Goal: Task Accomplishment & Management: Use online tool/utility

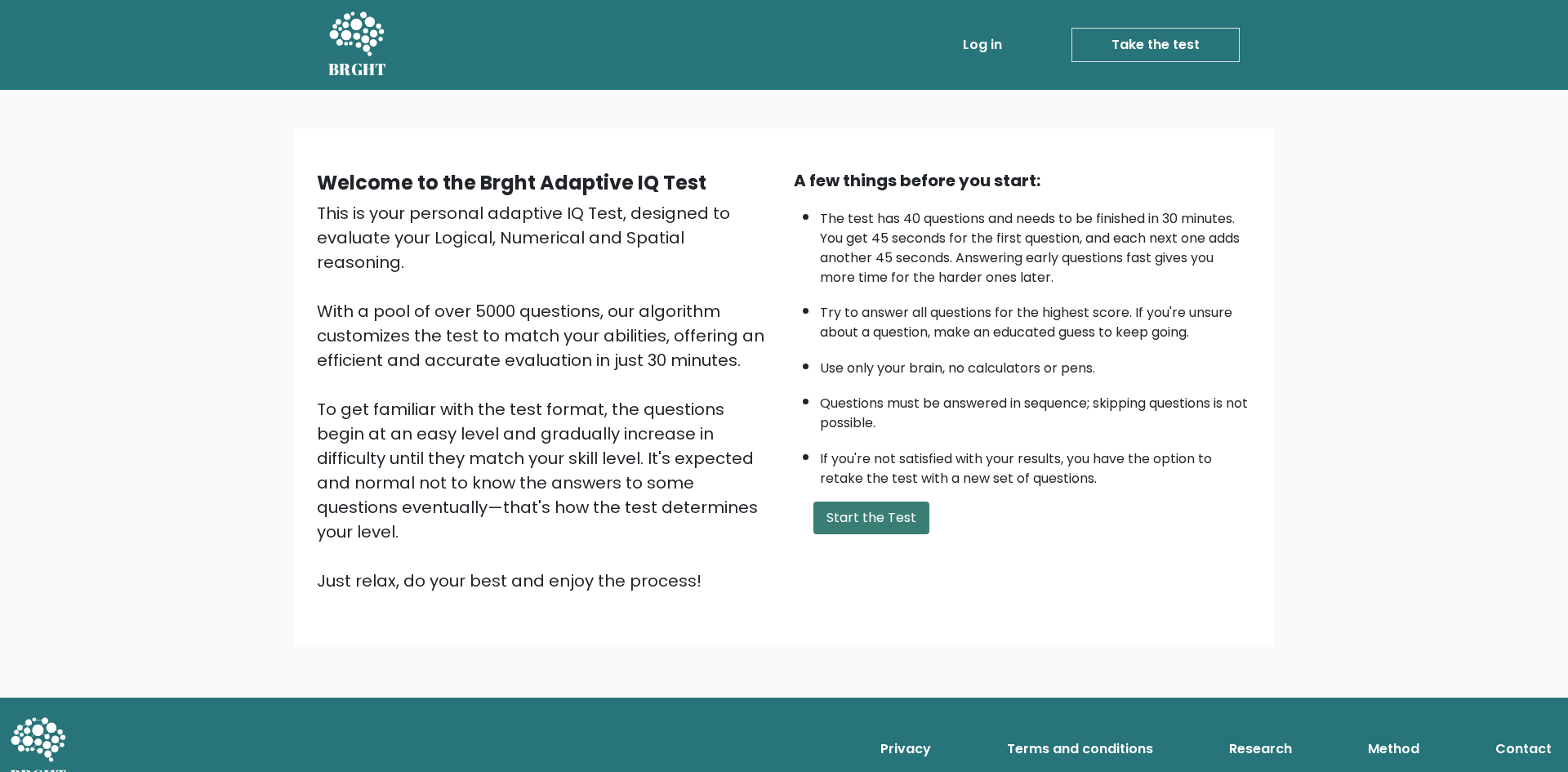
click at [872, 530] on button "Start the Test" at bounding box center [872, 517] width 116 height 32
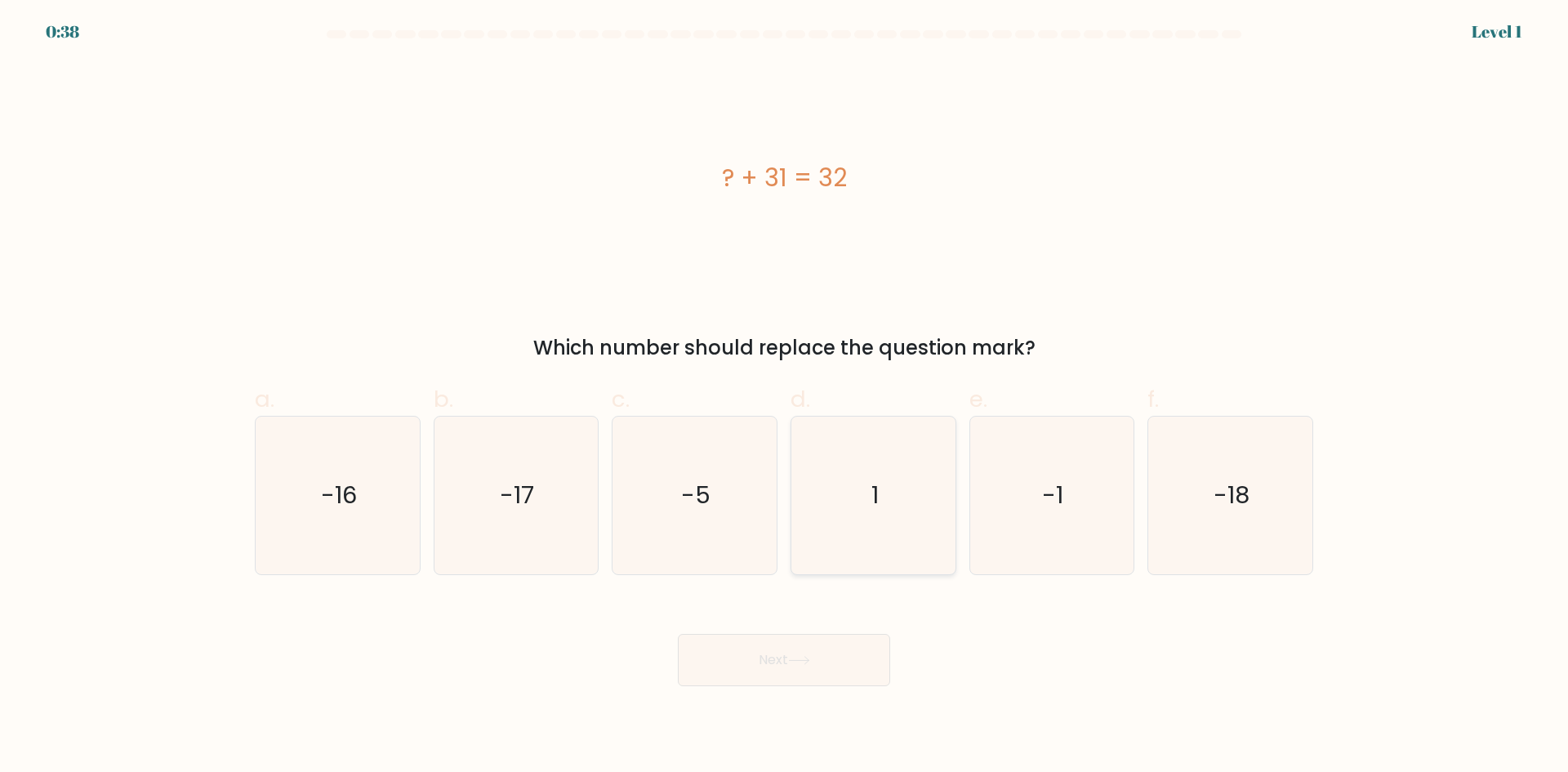
click at [871, 505] on icon "1" at bounding box center [873, 495] width 158 height 158
click at [785, 397] on input "d. 1" at bounding box center [784, 392] width 1 height 11
radio input "true"
click at [773, 685] on button "Next" at bounding box center [784, 660] width 212 height 53
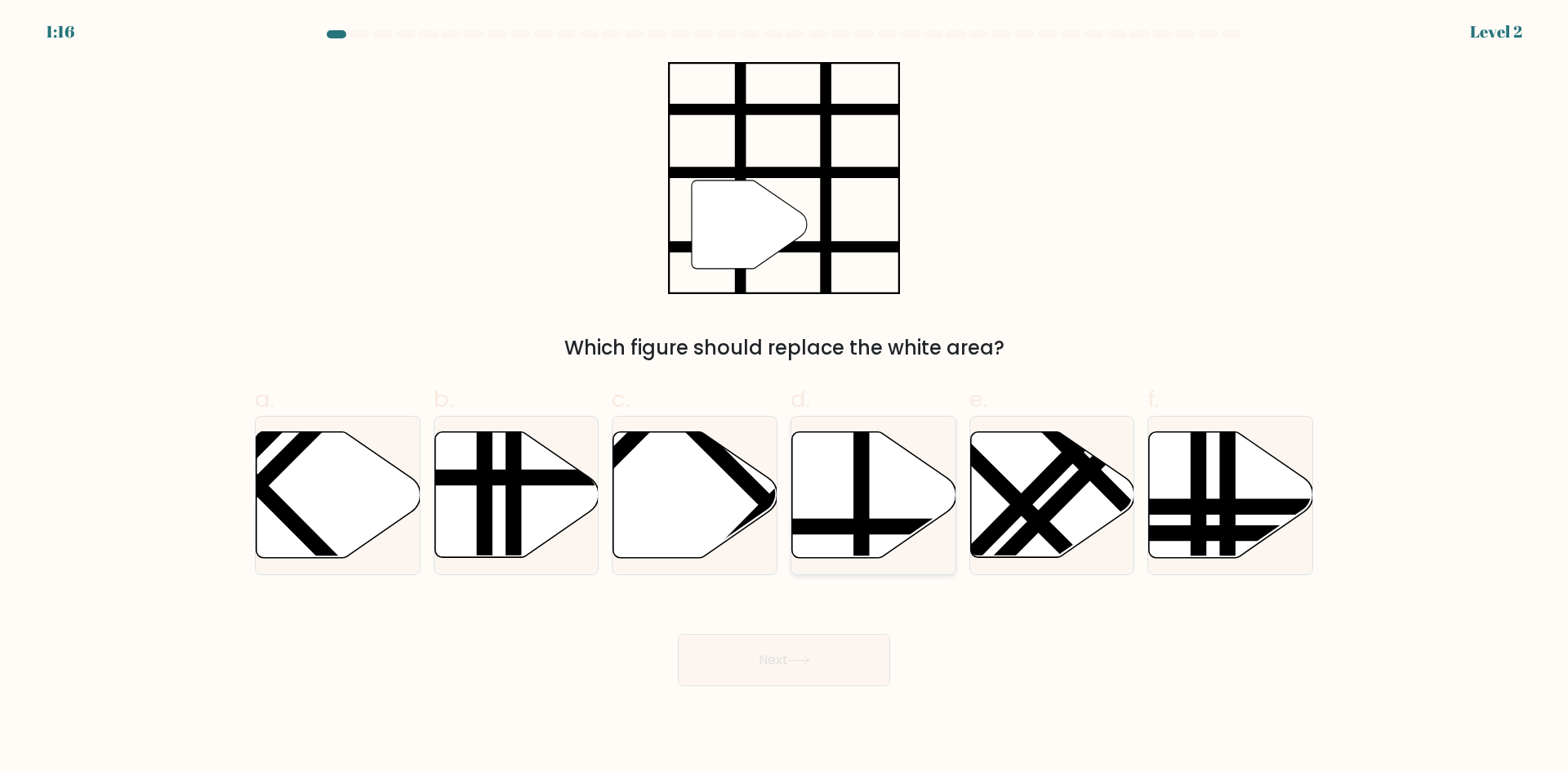
click at [862, 501] on line at bounding box center [862, 428] width 0 height 331
click at [785, 397] on input "d." at bounding box center [784, 392] width 1 height 11
radio input "true"
click at [795, 661] on icon at bounding box center [799, 661] width 22 height 9
